Goal: Browse casually: Explore the website without a specific task or goal

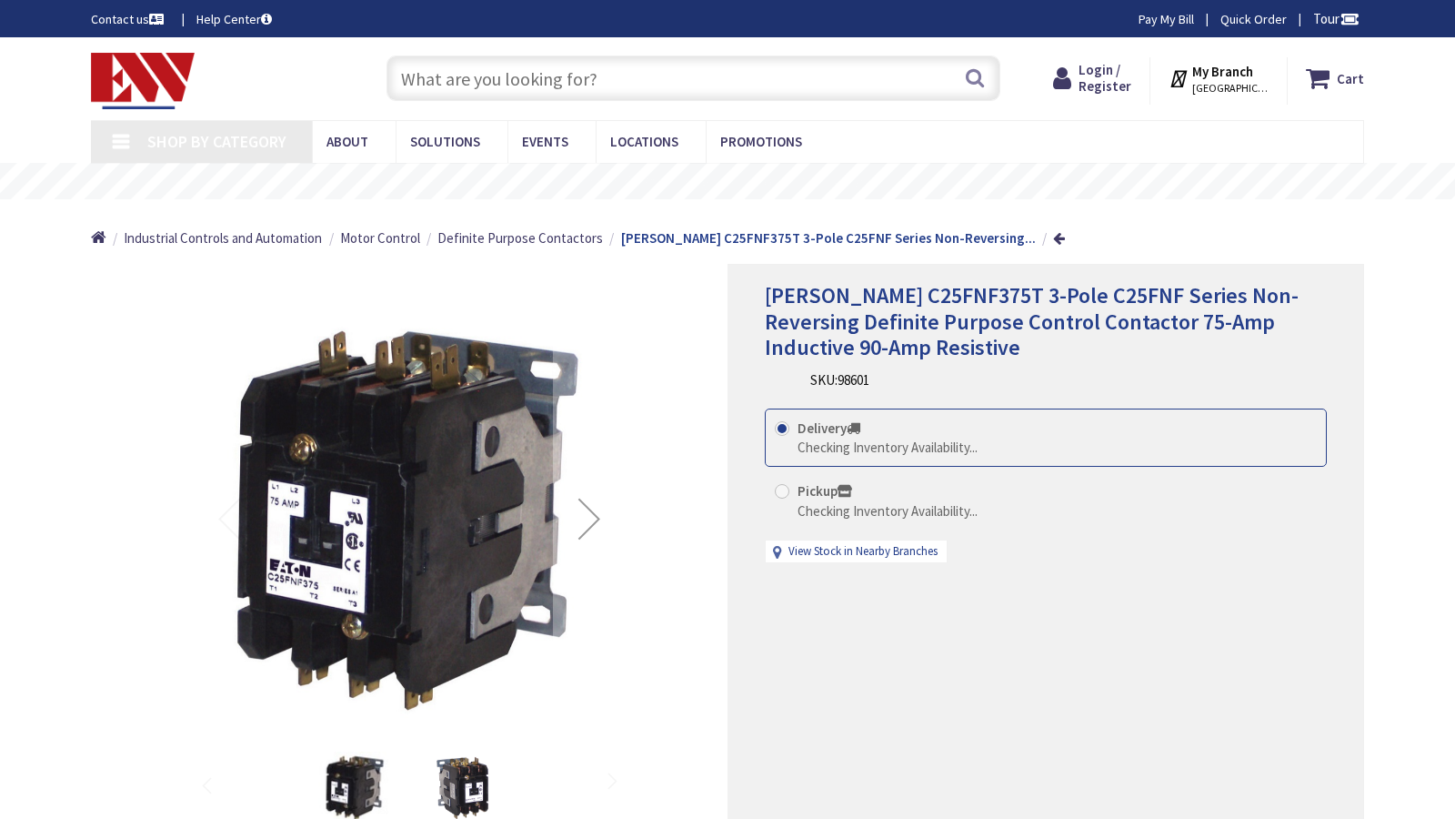
type input "Links Dr, Reston, VA 20190, USA"
